Goal: Transaction & Acquisition: Purchase product/service

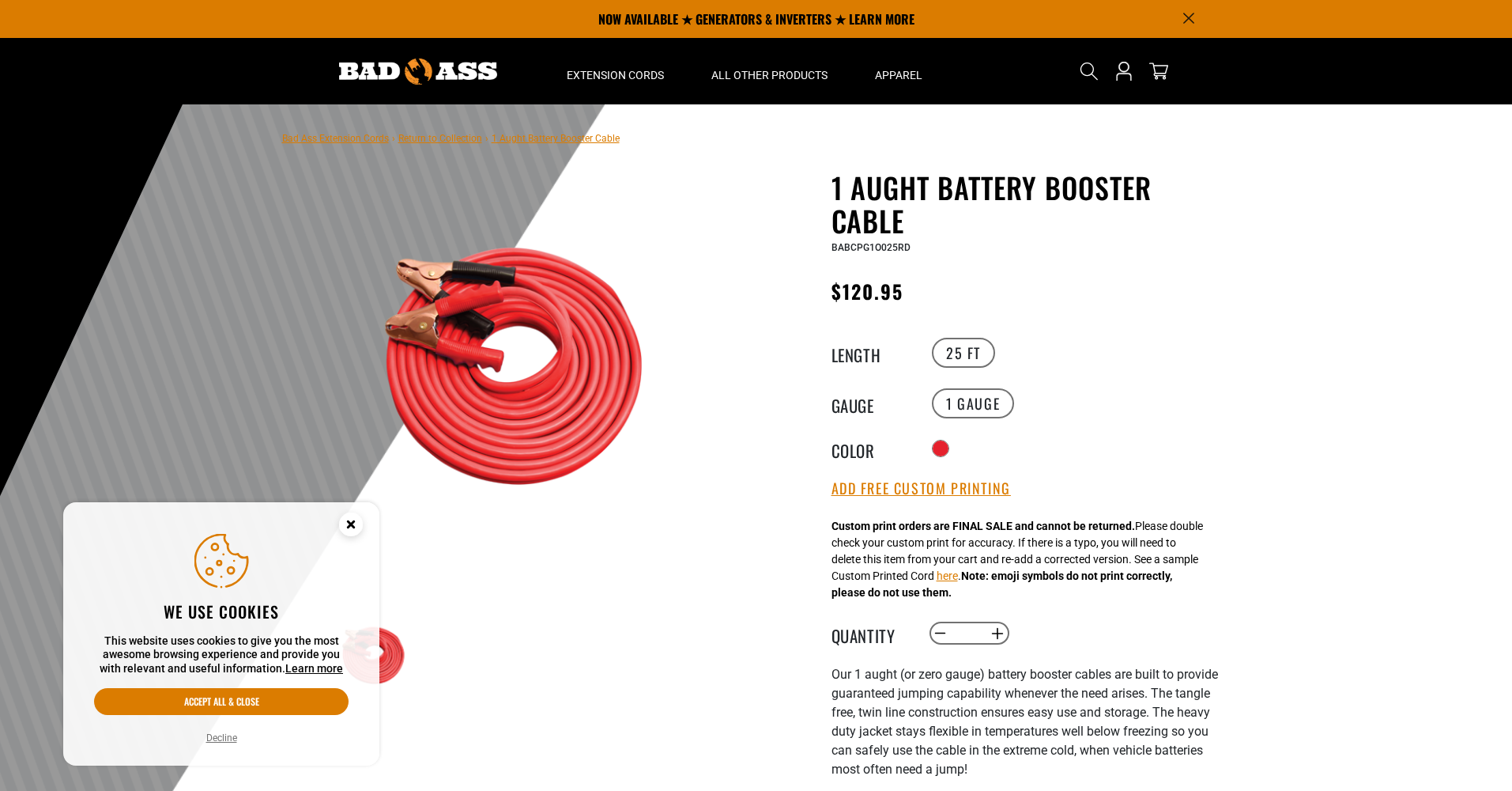
click at [349, 527] on icon "Cookie Consent" at bounding box center [351, 524] width 6 height 6
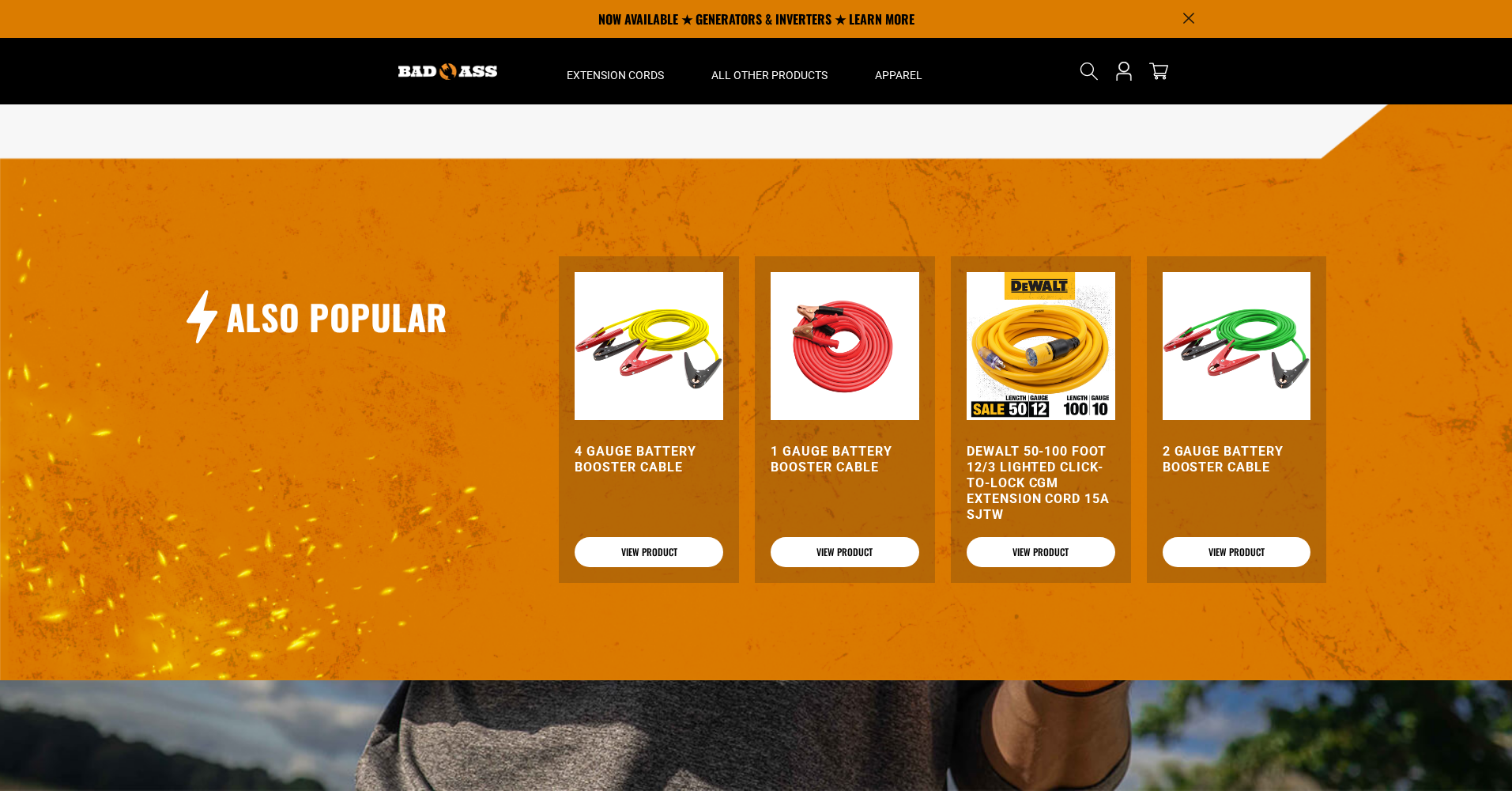
scroll to position [1848, 0]
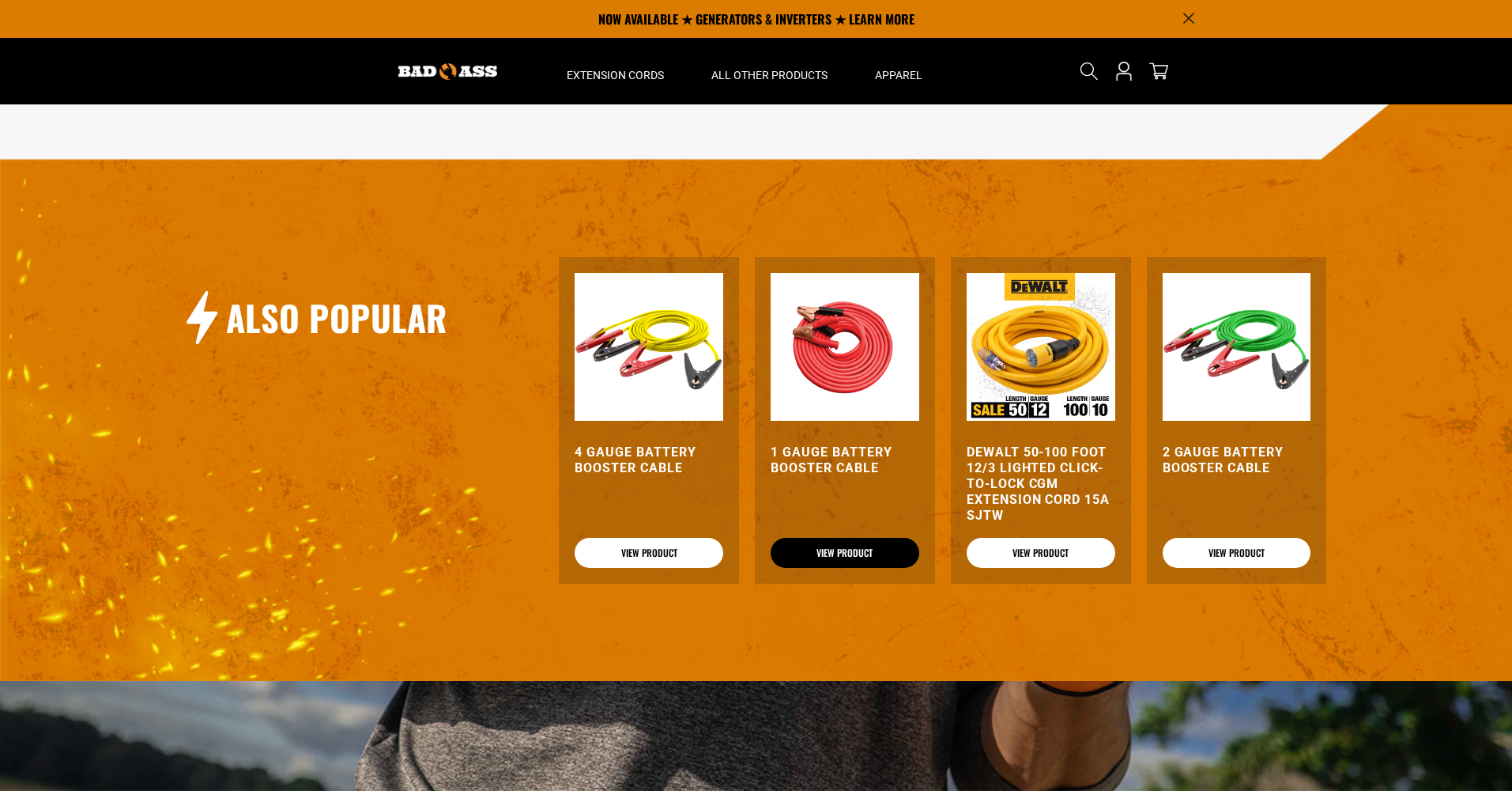
click at [849, 546] on link "View Product" at bounding box center [845, 553] width 148 height 30
